Goal: Task Accomplishment & Management: Manage account settings

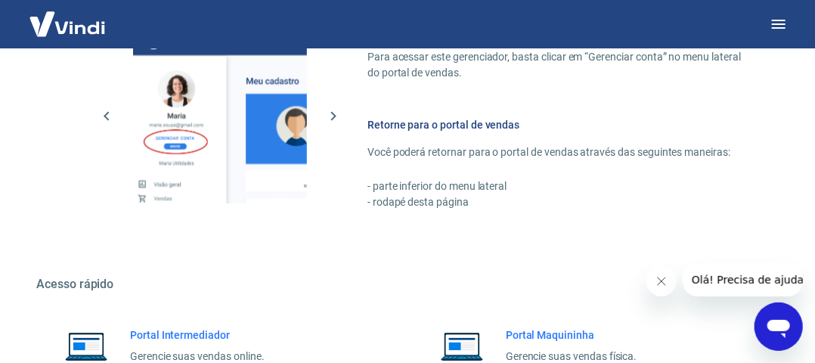
scroll to position [756, 0]
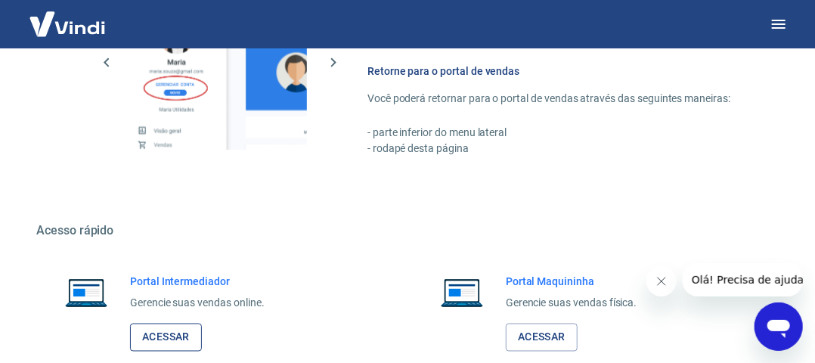
click at [166, 336] on link "Acessar" at bounding box center [166, 338] width 72 height 28
